Goal: Transaction & Acquisition: Purchase product/service

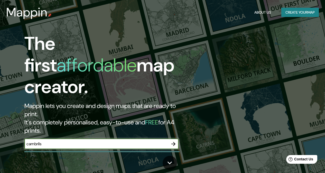
type input "cambrils"
click at [130, 141] on input "cambrils" at bounding box center [96, 144] width 144 height 6
click at [174, 141] on icon "button" at bounding box center [173, 144] width 6 height 6
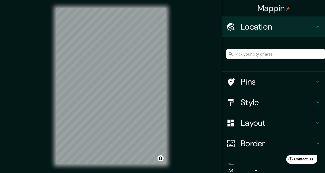
click at [0, 173] on html "Mappin Location Pins Style Layout Border Choose a border. Hint : you can make l…" at bounding box center [162, 86] width 325 height 173
click at [202, 82] on div "Mappin Location Pins Style Layout Border Choose a border. Hint : you can make l…" at bounding box center [162, 90] width 325 height 180
click at [179, 48] on div "Mappin Location Pins Style Layout Border Choose a border. Hint : you can make l…" at bounding box center [162, 90] width 325 height 180
click at [171, 31] on div "© Mapbox © OpenStreetMap Improve this map" at bounding box center [111, 86] width 127 height 172
click at [177, 64] on div "Mappin Location Pins Style Layout Border Choose a border. Hint : you can make l…" at bounding box center [162, 90] width 325 height 180
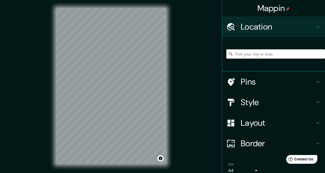
click at [170, 66] on div "© Mapbox © OpenStreetMap Improve this map" at bounding box center [111, 86] width 127 height 172
click at [177, 88] on div "Mappin Location Pins Style Layout Border Choose a border. Hint : you can make l…" at bounding box center [162, 90] width 325 height 180
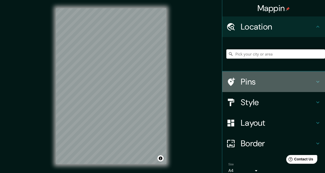
click at [296, 85] on h4 "Pins" at bounding box center [278, 82] width 74 height 10
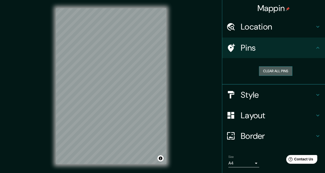
click at [279, 69] on button "Clear all pins" at bounding box center [275, 71] width 33 height 10
click at [275, 71] on button "Clear all pins" at bounding box center [275, 71] width 33 height 10
click at [309, 48] on h4 "Pins" at bounding box center [278, 48] width 74 height 10
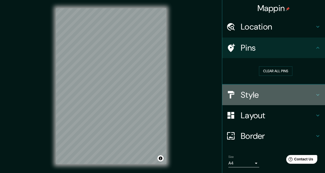
click at [273, 90] on h4 "Style" at bounding box center [278, 95] width 74 height 10
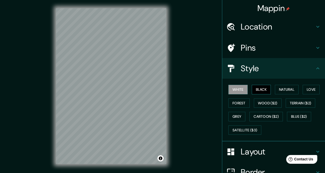
click at [262, 89] on button "Black" at bounding box center [261, 90] width 19 height 10
click at [232, 87] on button "White" at bounding box center [237, 90] width 19 height 10
click at [286, 89] on button "Natural" at bounding box center [287, 90] width 24 height 10
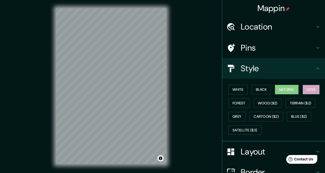
click at [307, 88] on button "Love" at bounding box center [311, 90] width 17 height 10
click at [286, 91] on button "Natural" at bounding box center [287, 90] width 24 height 10
click at [230, 100] on button "Forest" at bounding box center [238, 103] width 21 height 10
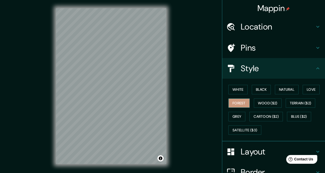
click at [230, 101] on button "Forest" at bounding box center [238, 103] width 21 height 10
click at [230, 114] on button "Grey" at bounding box center [236, 117] width 17 height 10
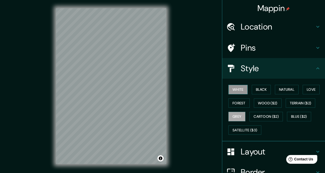
click at [235, 89] on button "White" at bounding box center [237, 90] width 19 height 10
click at [292, 89] on button "Natural" at bounding box center [287, 90] width 24 height 10
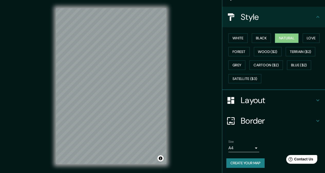
click at [255, 101] on h4 "Layout" at bounding box center [278, 100] width 74 height 10
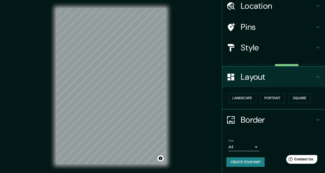
scroll to position [12, 0]
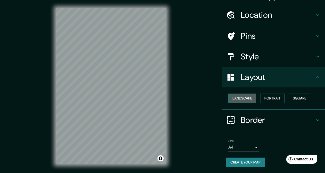
click at [247, 98] on button "Landscape" at bounding box center [242, 99] width 28 height 10
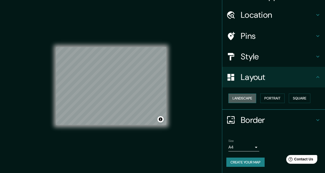
click at [247, 98] on button "Landscape" at bounding box center [242, 99] width 28 height 10
click at [270, 98] on button "Portrait" at bounding box center [272, 99] width 24 height 10
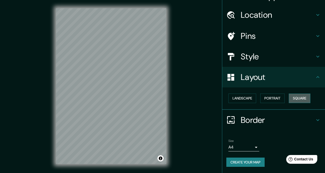
click at [296, 97] on button "Square" at bounding box center [300, 99] width 22 height 10
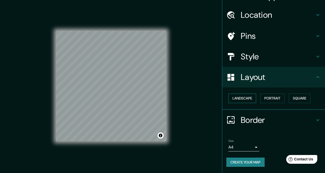
click at [249, 96] on button "Landscape" at bounding box center [242, 99] width 28 height 10
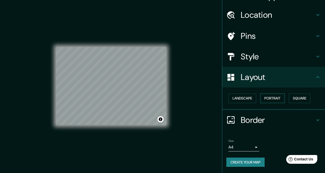
click at [267, 97] on button "Portrait" at bounding box center [272, 99] width 24 height 10
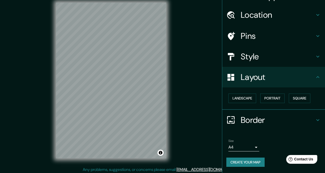
scroll to position [7, 0]
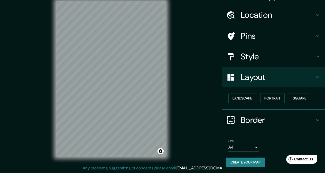
click at [263, 119] on h4 "Border" at bounding box center [278, 120] width 74 height 10
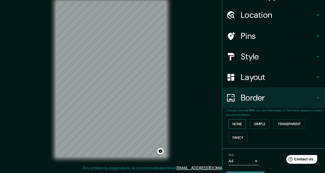
click at [237, 124] on button "None" at bounding box center [236, 124] width 17 height 10
click at [260, 125] on button "Simple" at bounding box center [260, 124] width 20 height 10
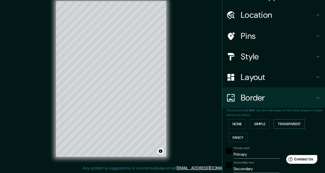
drag, startPoint x: 283, startPoint y: 125, endPoint x: 275, endPoint y: 127, distance: 8.5
click at [283, 125] on button "Transparent" at bounding box center [289, 124] width 31 height 10
click at [285, 130] on div "None Simple Transparent Fancy" at bounding box center [275, 130] width 99 height 27
click at [242, 138] on button "Fancy" at bounding box center [237, 138] width 19 height 10
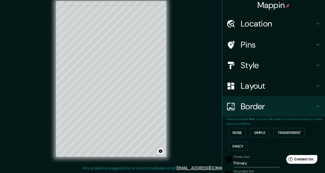
scroll to position [0, 0]
